Goal: Information Seeking & Learning: Learn about a topic

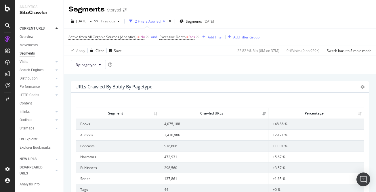
click at [214, 36] on div "Add Filter" at bounding box center [215, 37] width 15 height 5
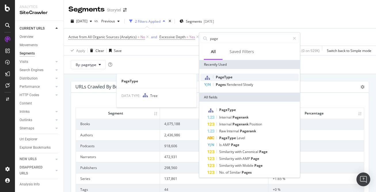
type input "page"
click at [229, 79] on span "PageType" at bounding box center [224, 77] width 17 height 5
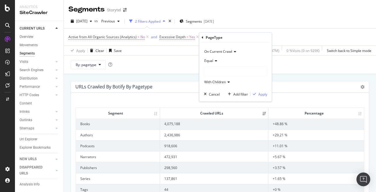
click at [215, 61] on icon at bounding box center [215, 60] width 4 height 3
click at [234, 60] on div "Equal" at bounding box center [235, 60] width 63 height 9
click at [225, 73] on div at bounding box center [235, 71] width 63 height 9
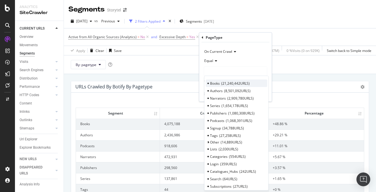
click at [226, 82] on span "21,240,442 URLS" at bounding box center [235, 83] width 28 height 5
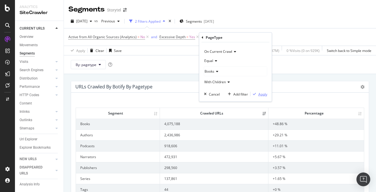
click at [261, 93] on div "Apply" at bounding box center [262, 94] width 9 height 5
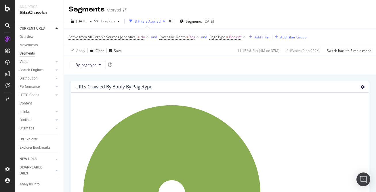
click at [362, 87] on icon at bounding box center [362, 87] width 4 height 4
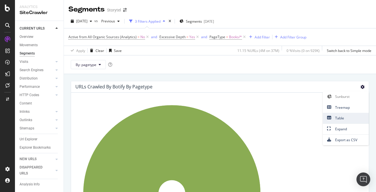
click at [347, 118] on span "Table" at bounding box center [346, 118] width 46 height 8
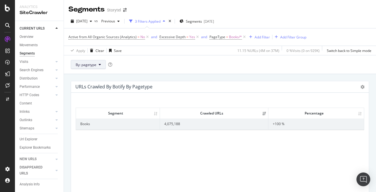
click at [96, 66] on button "By: pagetype" at bounding box center [88, 64] width 35 height 9
click at [98, 85] on span "country" at bounding box center [107, 85] width 62 height 5
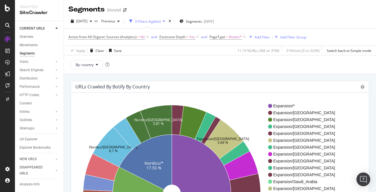
click at [365, 88] on div "URLs Crawled By Botify By country Sunburst Treemap Table Expand Export as CSV" at bounding box center [220, 86] width 298 height 11
click at [360, 87] on icon at bounding box center [362, 87] width 4 height 4
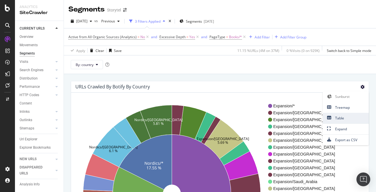
click at [348, 119] on span "Table" at bounding box center [346, 118] width 46 height 8
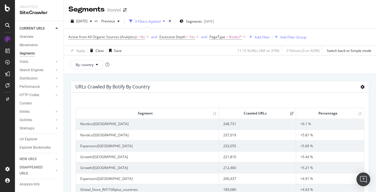
click at [362, 87] on icon at bounding box center [362, 87] width 4 height 4
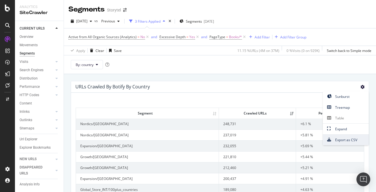
click at [348, 139] on span "Export as CSV" at bounding box center [346, 140] width 46 height 8
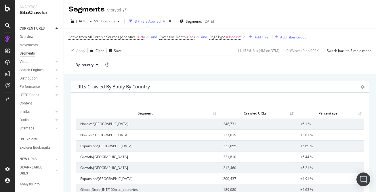
click at [259, 37] on div "Add Filter" at bounding box center [261, 37] width 15 height 5
click at [199, 72] on div "By: country" at bounding box center [220, 64] width 312 height 19
click at [222, 38] on span "PageType" at bounding box center [217, 36] width 16 height 5
click at [182, 60] on div "By: country" at bounding box center [220, 64] width 312 height 19
click at [101, 65] on button "By: country" at bounding box center [87, 64] width 32 height 9
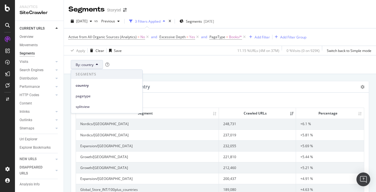
click at [164, 59] on div "By: country" at bounding box center [220, 64] width 312 height 19
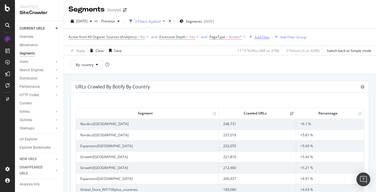
click at [257, 37] on div "Add Filter" at bounding box center [261, 37] width 15 height 5
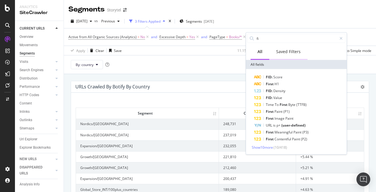
type input "f"
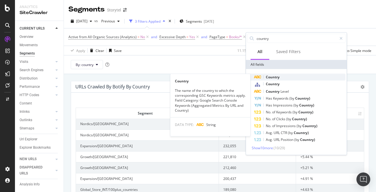
type input "country"
click at [284, 76] on div "Country" at bounding box center [299, 77] width 91 height 7
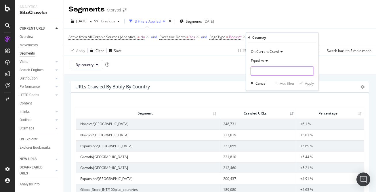
click at [282, 71] on input "text" at bounding box center [282, 71] width 63 height 9
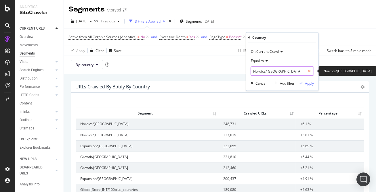
type input "Nordics/Finland"
click at [310, 71] on icon at bounding box center [309, 71] width 3 height 4
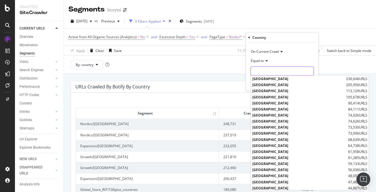
click at [278, 73] on input "text" at bounding box center [282, 71] width 63 height 9
click at [284, 113] on span "Finland" at bounding box center [299, 115] width 94 height 5
type input "Finland"
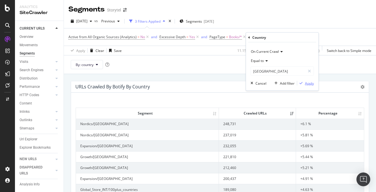
click at [309, 83] on div "Apply" at bounding box center [309, 83] width 9 height 5
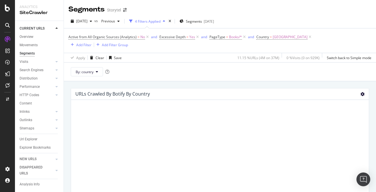
click at [362, 92] on icon at bounding box center [362, 94] width 4 height 4
click at [299, 81] on div "URLs Crawled By Botify By country Sunburst Treemap Table Expand Export as CSV ×…" at bounding box center [220, 177] width 312 height 192
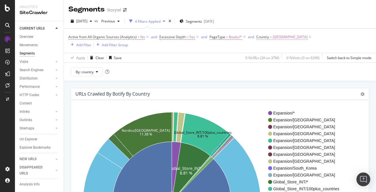
click at [270, 36] on span "=" at bounding box center [271, 36] width 2 height 5
click at [209, 73] on div "By: country" at bounding box center [220, 71] width 312 height 19
click at [91, 70] on span "By: country" at bounding box center [85, 72] width 18 height 5
click at [151, 66] on div "By: country" at bounding box center [220, 71] width 312 height 19
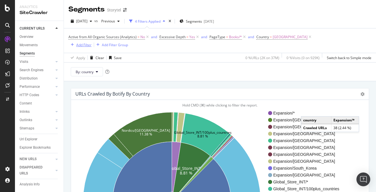
click at [91, 43] on div "Add Filter" at bounding box center [83, 45] width 15 height 5
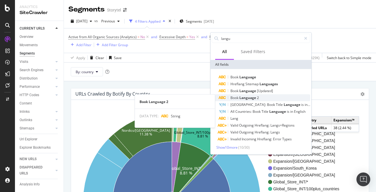
type input "langu"
click at [268, 98] on div "Book Language 2" at bounding box center [263, 98] width 91 height 7
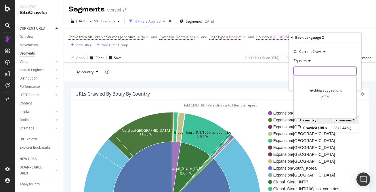
click at [315, 69] on input "text" at bounding box center [324, 71] width 63 height 9
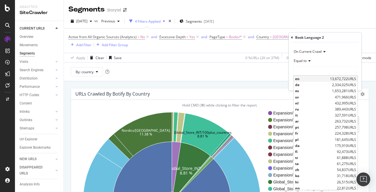
click at [316, 78] on span "en" at bounding box center [311, 78] width 33 height 5
type input "en"
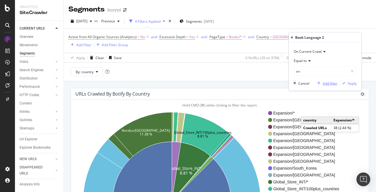
click at [328, 84] on div "Add filter" at bounding box center [330, 83] width 15 height 5
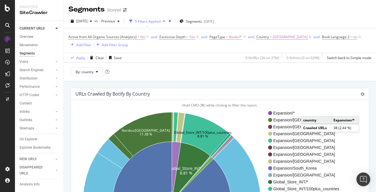
click at [195, 61] on div "Apply Clear Save 0 % URLs ( 2K on 37M ) 0 % Visits ( 0 on 929K ) Switch back to…" at bounding box center [220, 57] width 312 height 9
click at [357, 37] on icon at bounding box center [359, 37] width 5 height 6
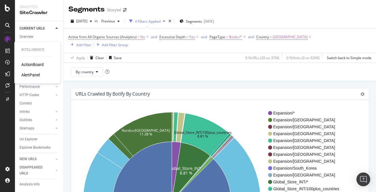
click at [33, 62] on div "ActionBoard" at bounding box center [32, 65] width 22 height 6
